Goal: Transaction & Acquisition: Purchase product/service

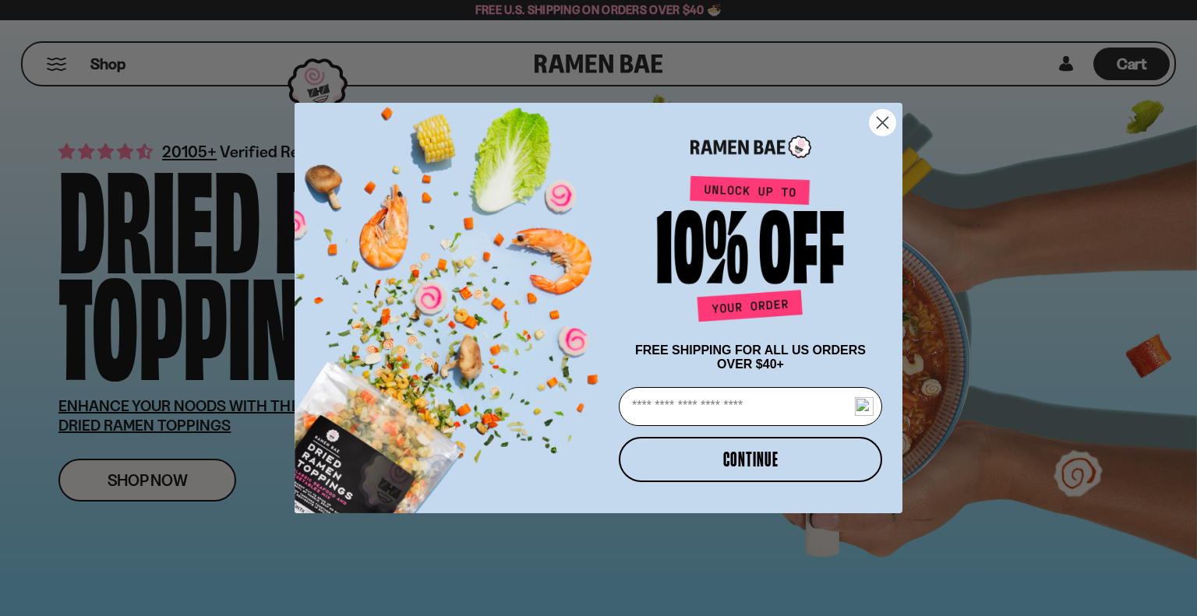
click at [741, 410] on input "Email" at bounding box center [750, 406] width 263 height 39
type input "**********"
click at [748, 463] on button "CONTINUE" at bounding box center [750, 459] width 263 height 45
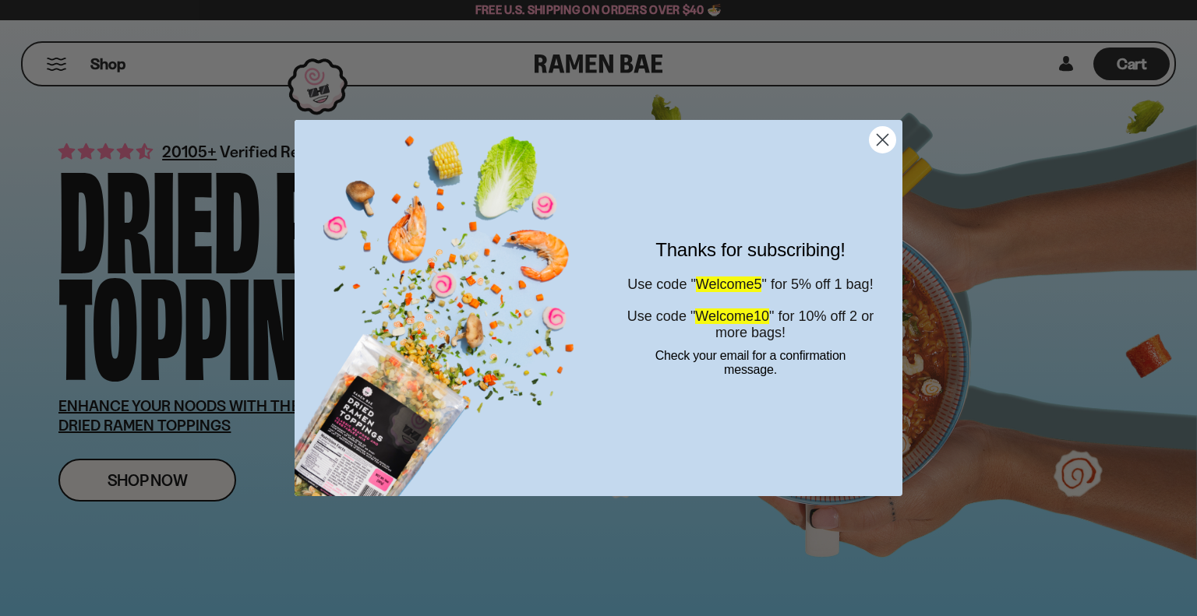
click at [885, 134] on circle "Close dialog" at bounding box center [882, 140] width 26 height 26
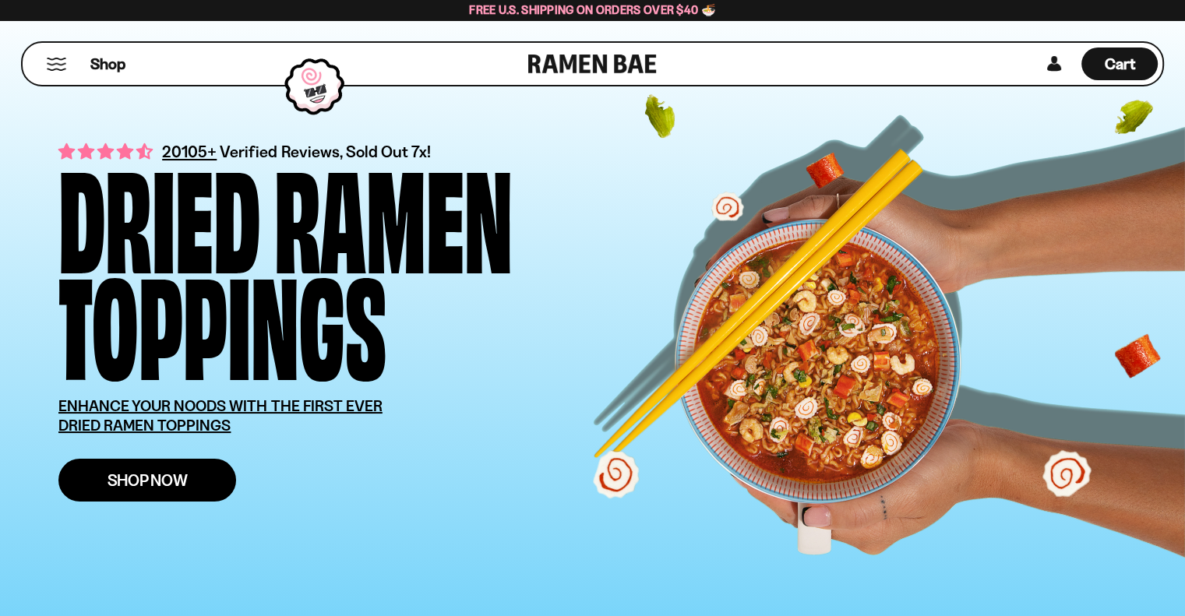
click at [172, 475] on span "Shop Now" at bounding box center [148, 480] width 80 height 16
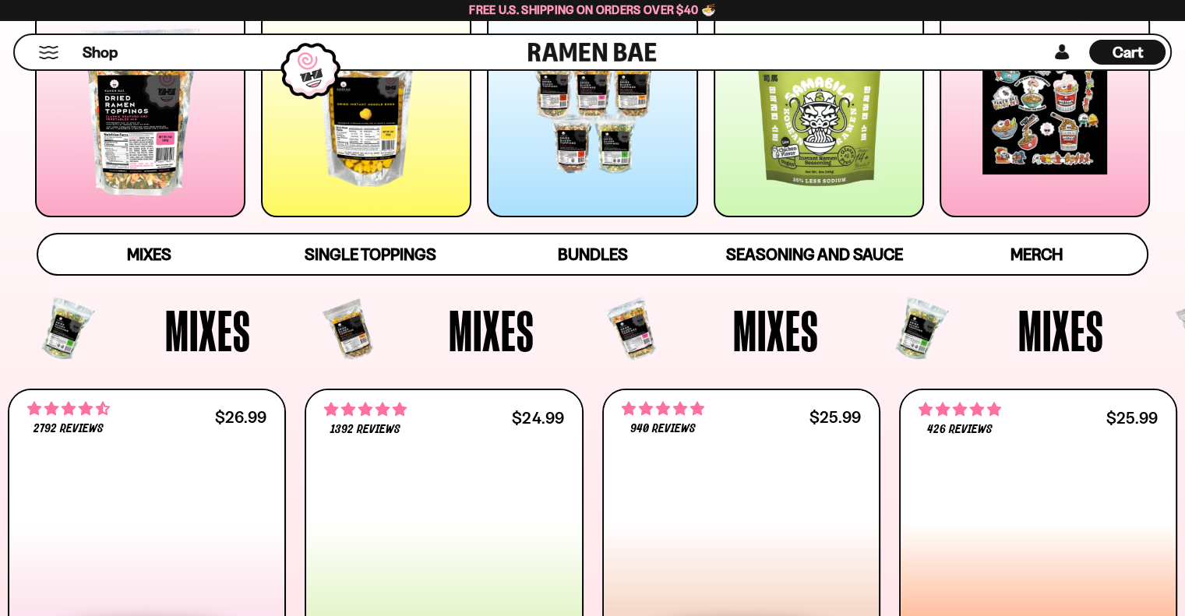
scroll to position [315, 0]
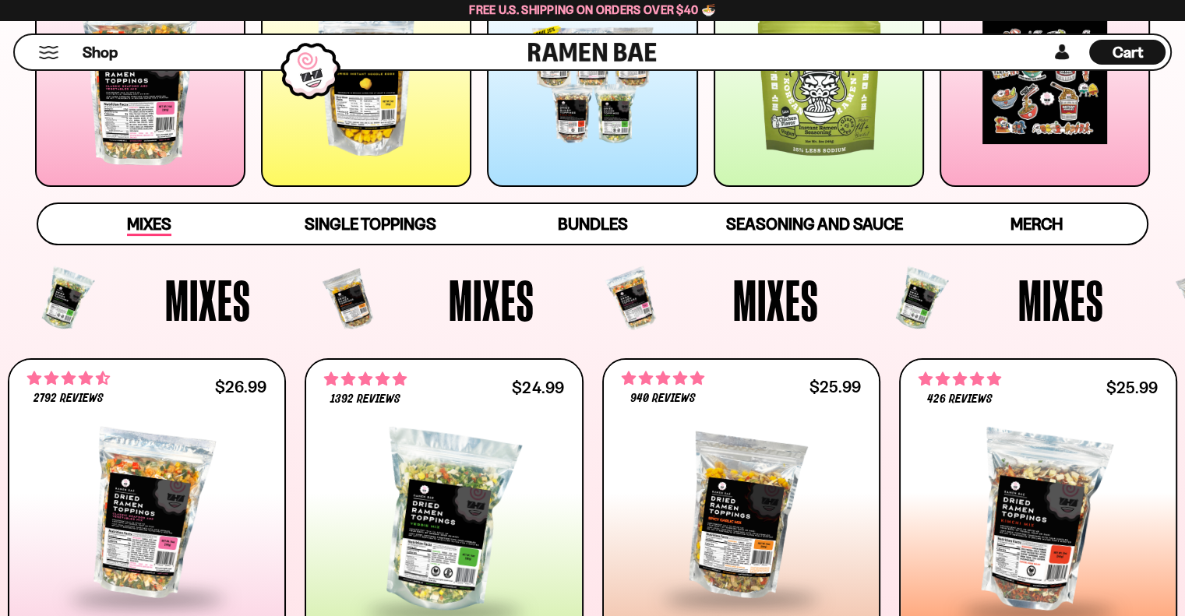
click at [147, 220] on span "Mixes" at bounding box center [149, 225] width 44 height 22
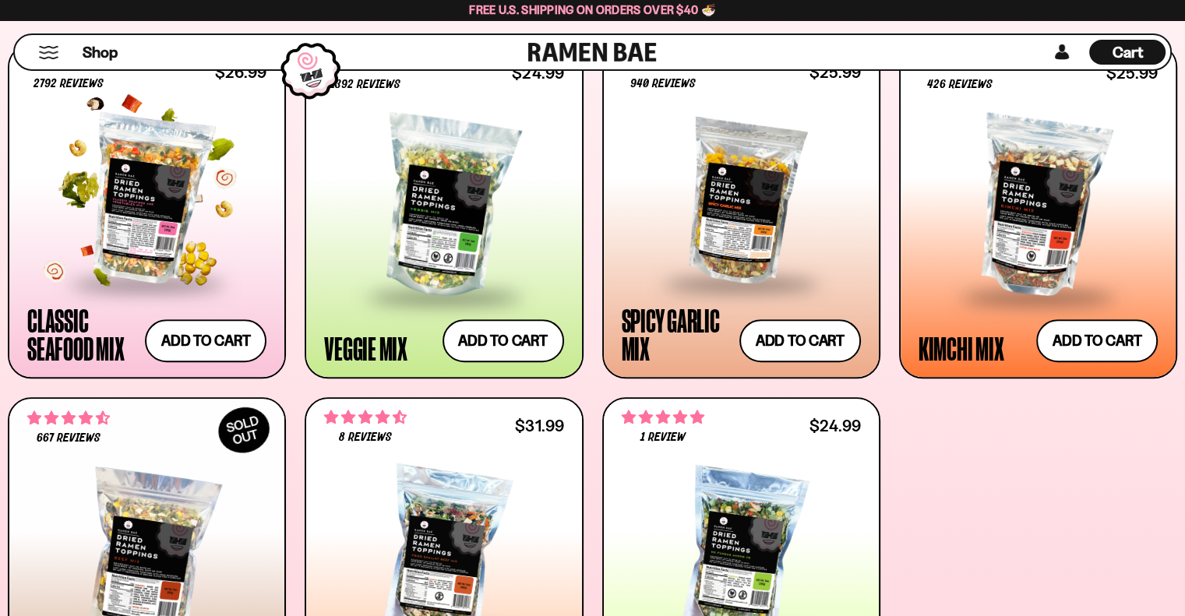
scroll to position [657, 0]
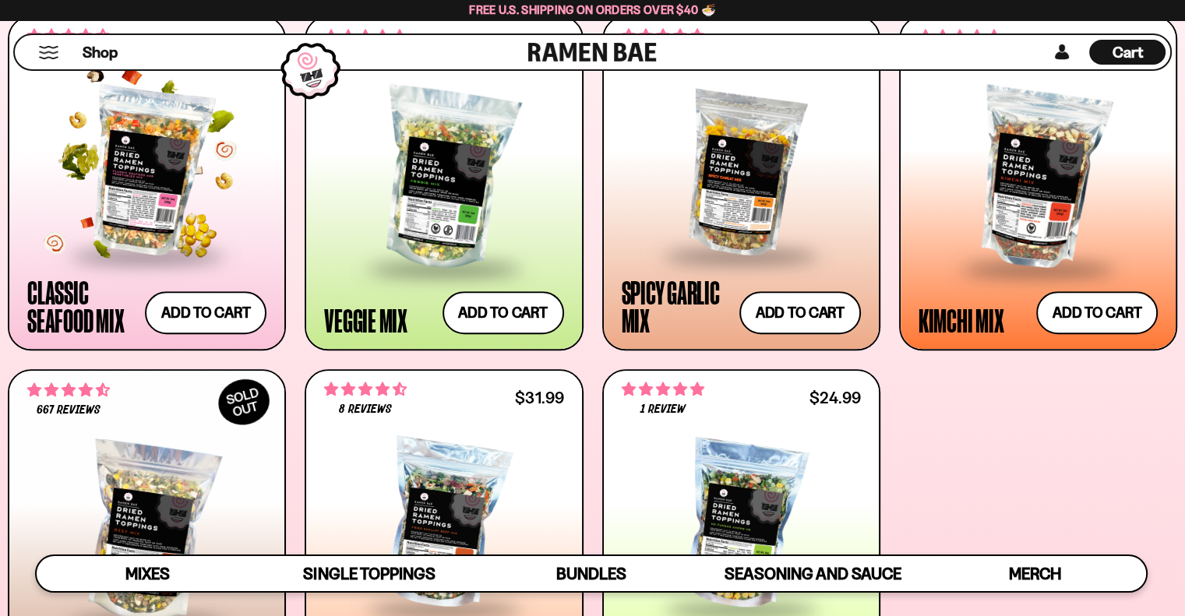
click at [128, 175] on div at bounding box center [146, 171] width 239 height 165
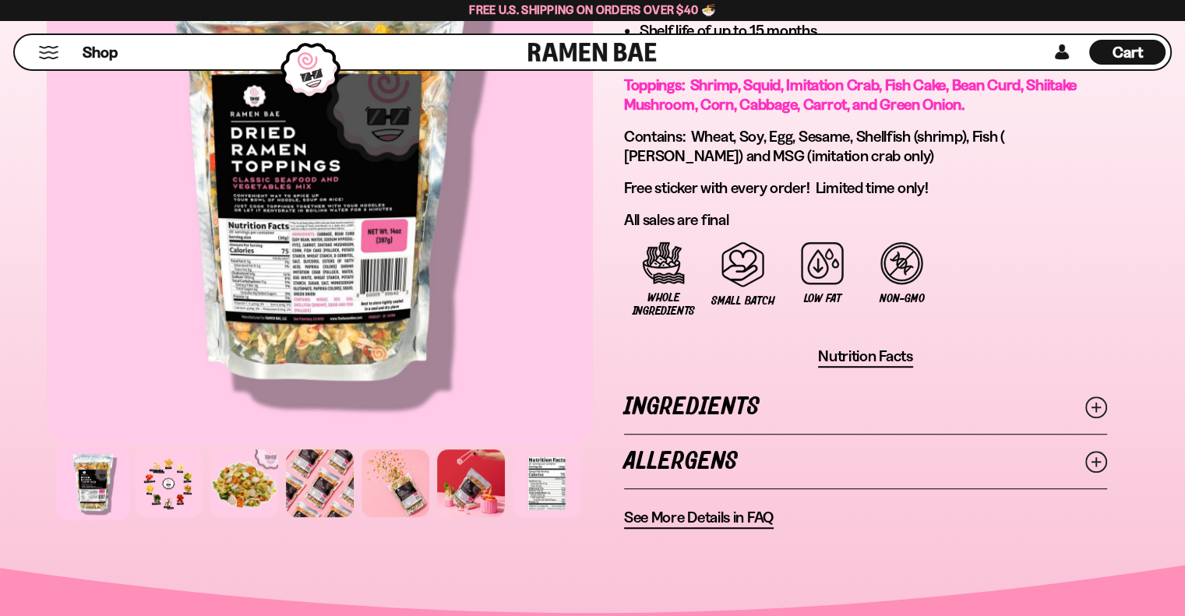
scroll to position [1100, 0]
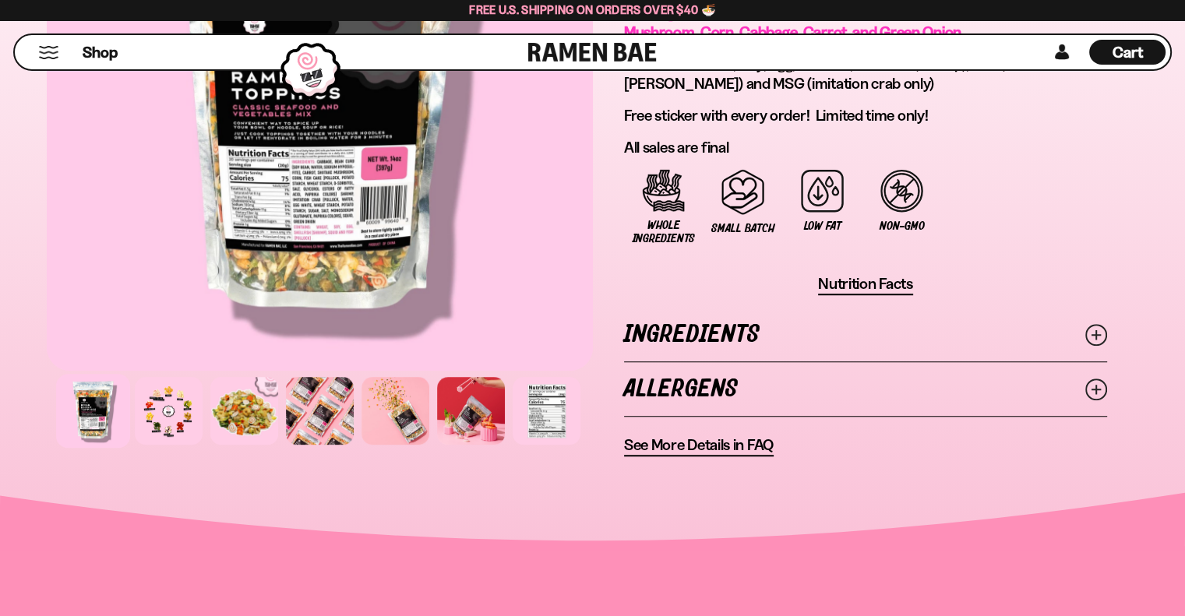
click at [1099, 326] on icon at bounding box center [1096, 335] width 22 height 22
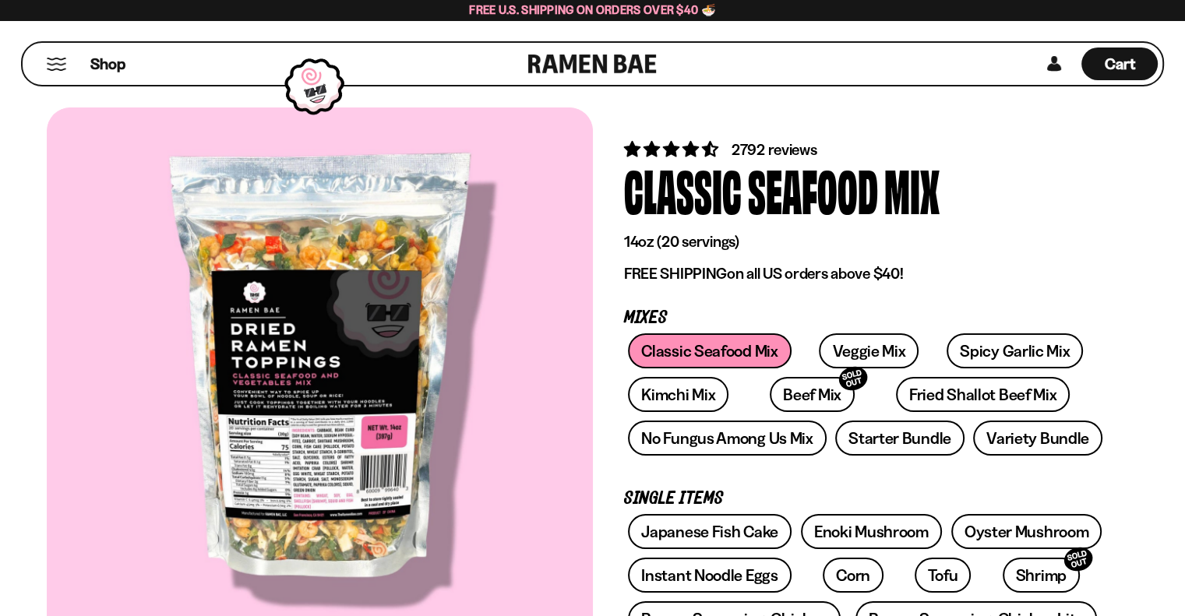
scroll to position [0, 0]
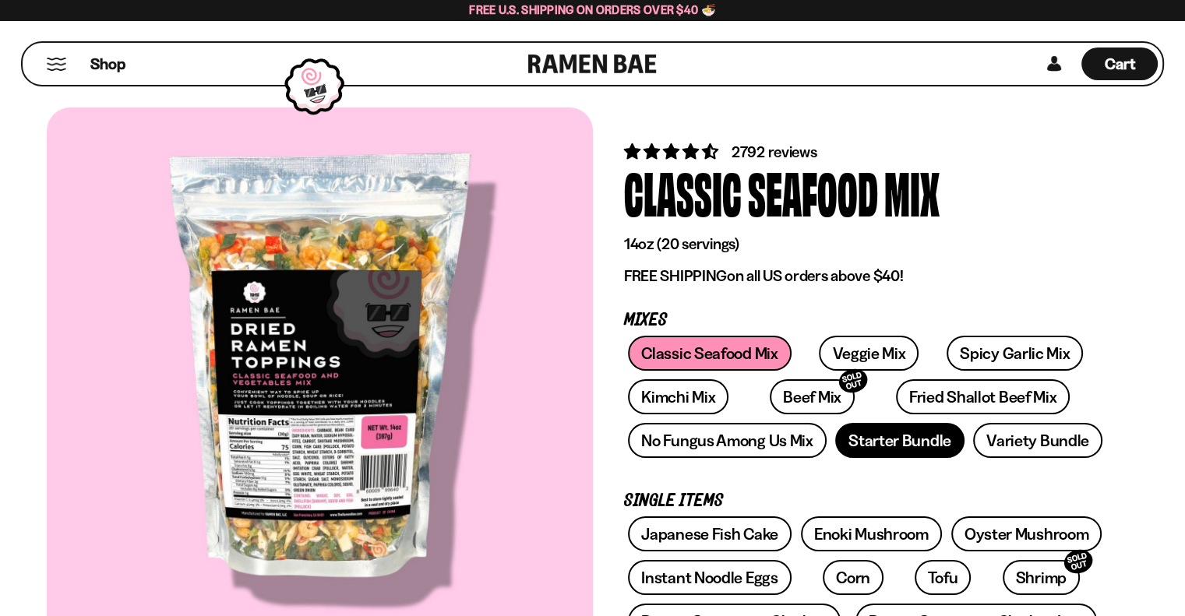
click at [863, 437] on link "Starter Bundle" at bounding box center [899, 440] width 129 height 35
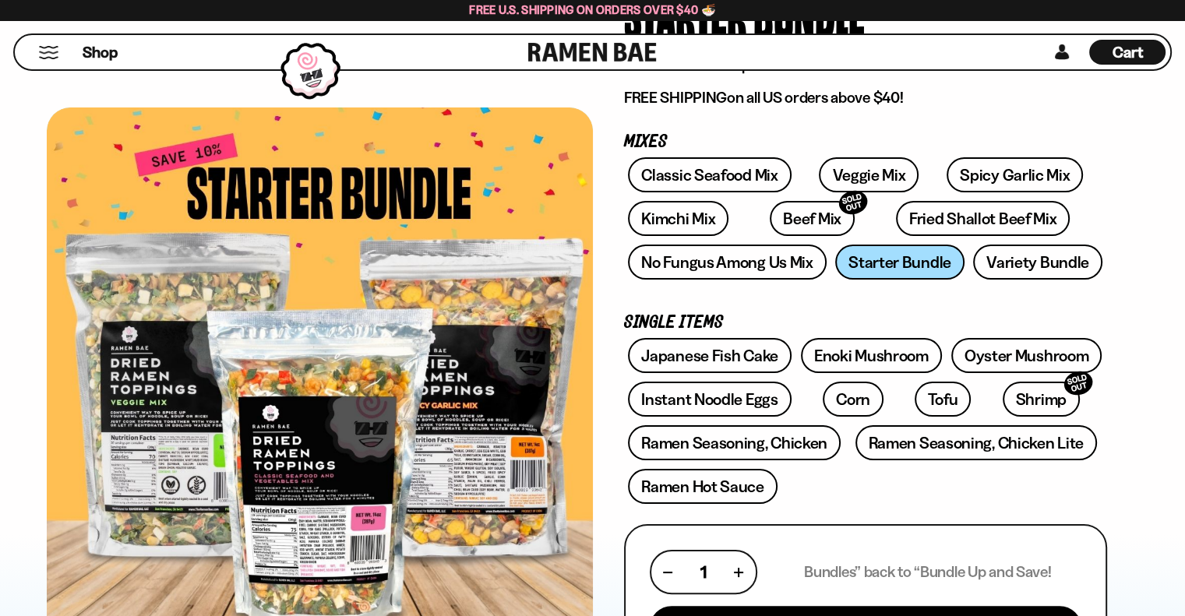
scroll to position [307, 0]
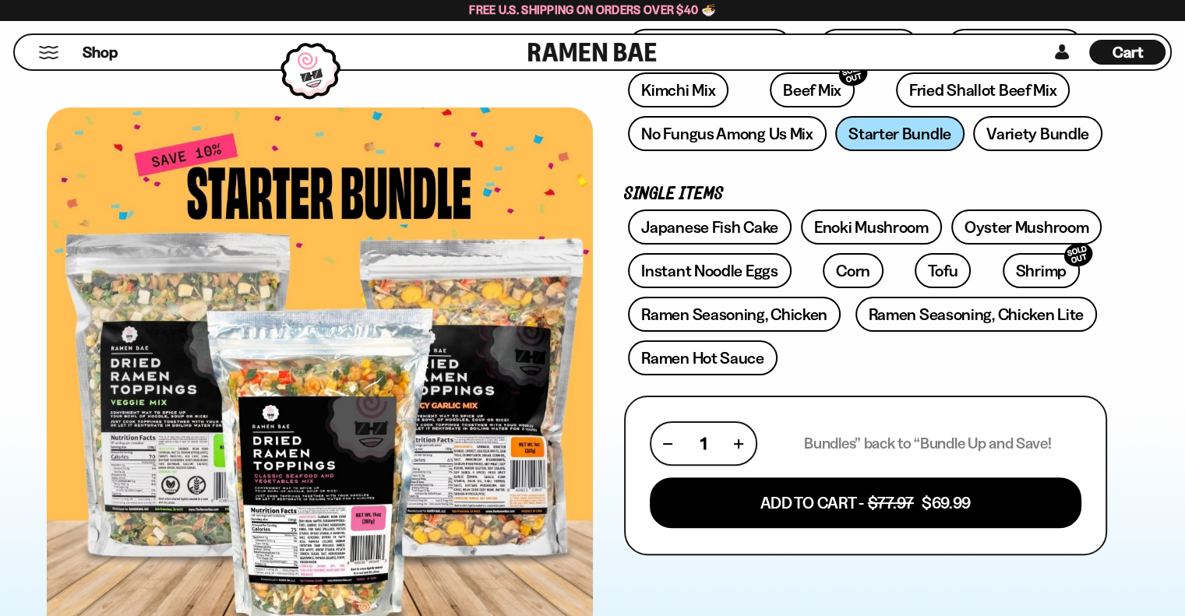
click at [135, 370] on div at bounding box center [320, 374] width 546 height 532
click at [906, 90] on link "Fried Shallot Beef Mix" at bounding box center [983, 89] width 174 height 35
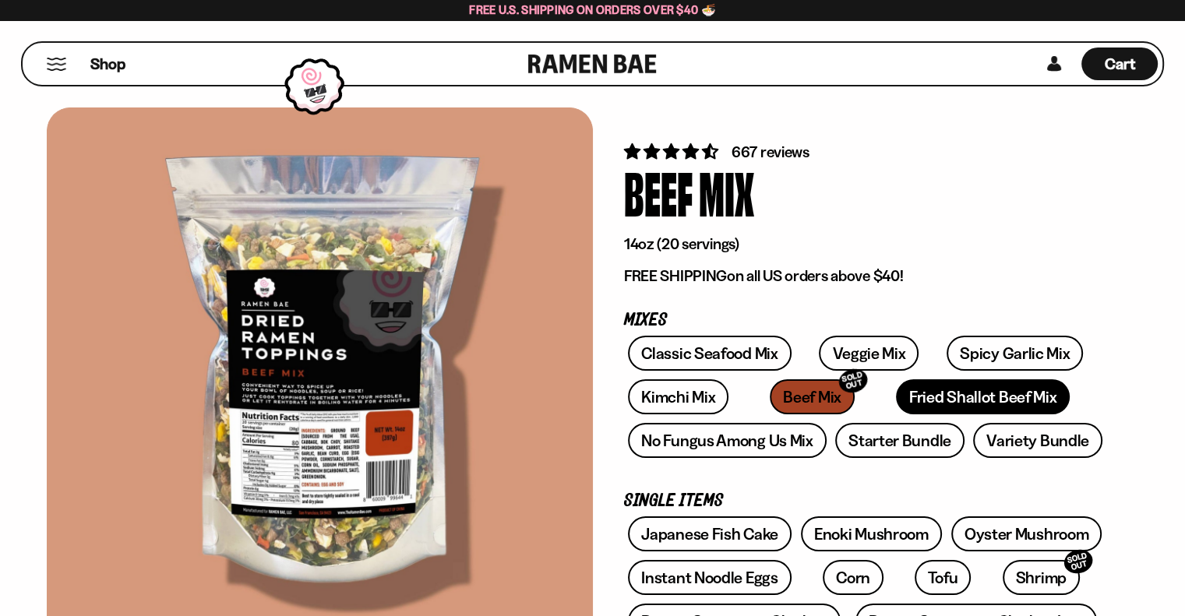
click at [929, 395] on link "Fried Shallot Beef Mix" at bounding box center [983, 396] width 174 height 35
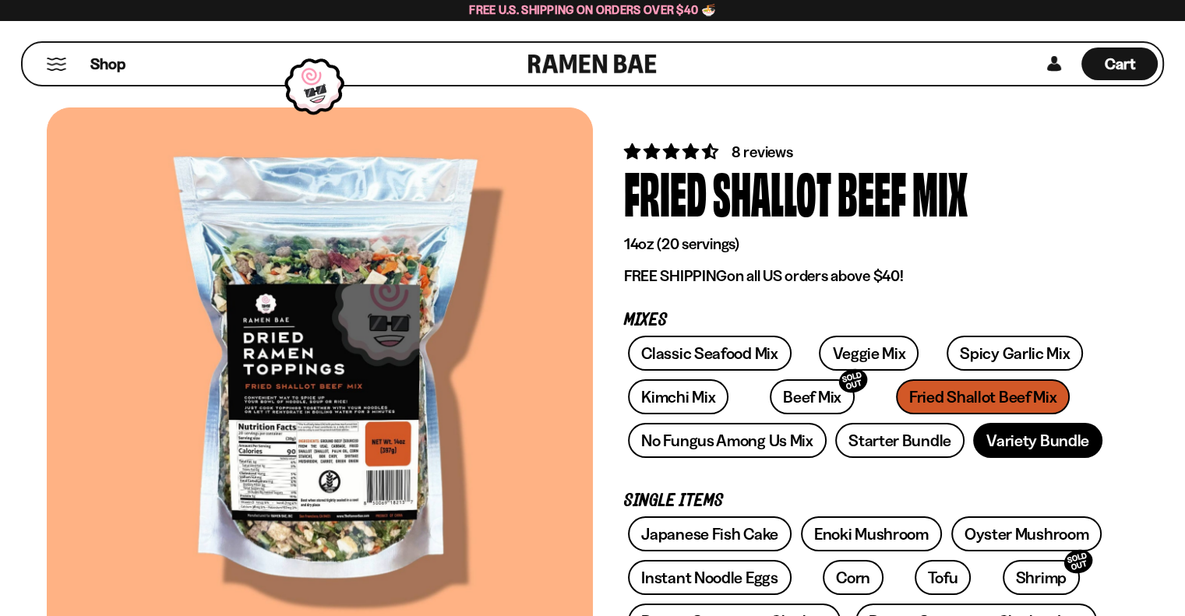
click at [1061, 439] on link "Variety Bundle" at bounding box center [1037, 440] width 129 height 35
